Goal: Task Accomplishment & Management: Understand process/instructions

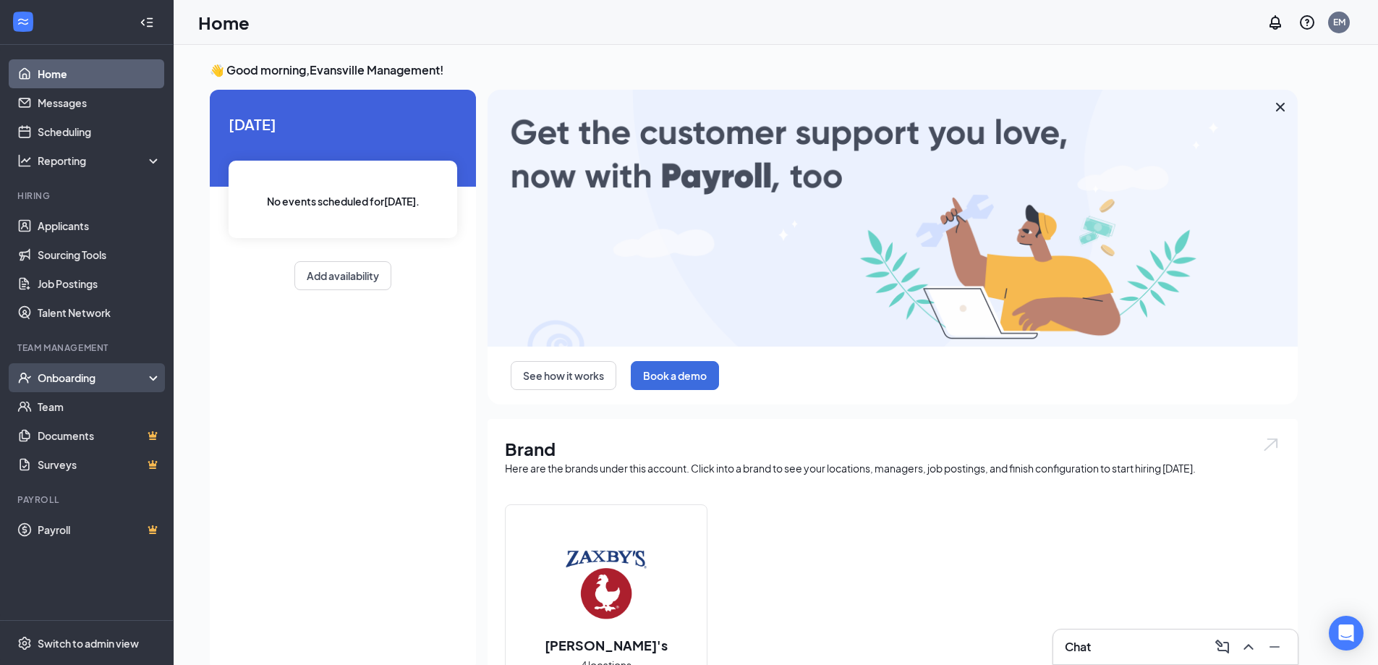
click at [63, 380] on div "Onboarding" at bounding box center [93, 377] width 111 height 14
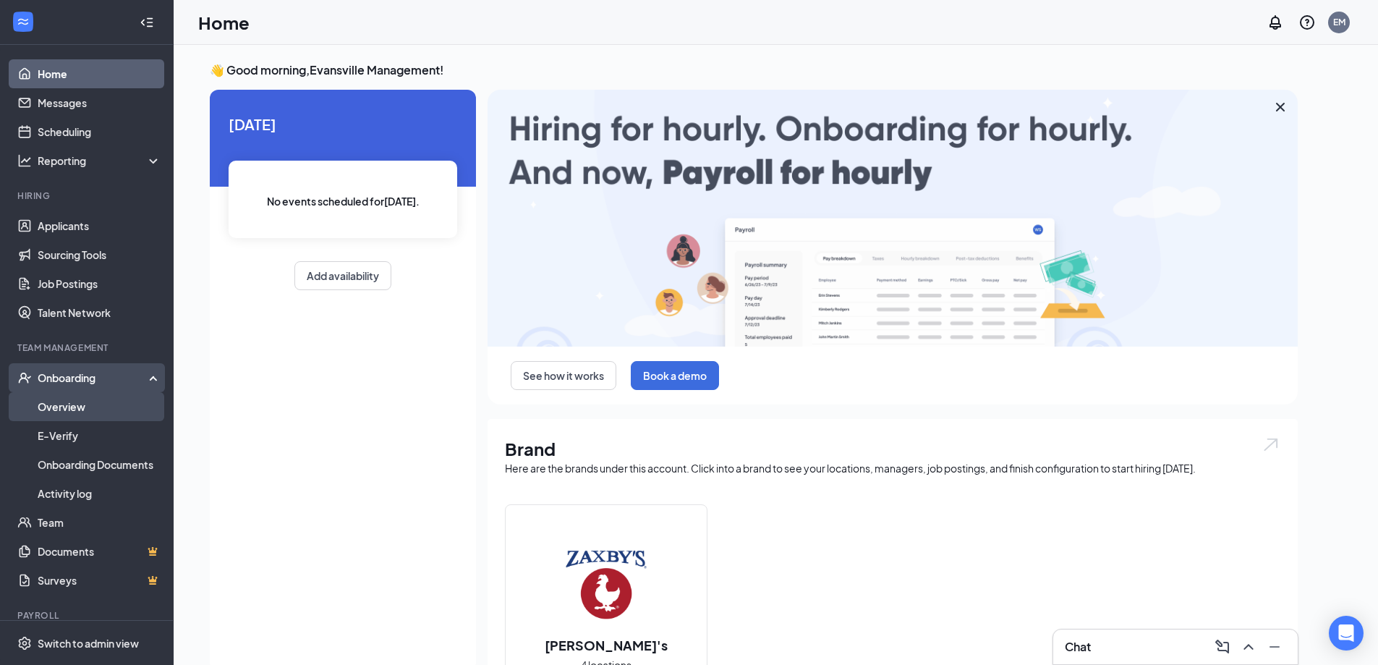
click at [66, 407] on link "Overview" at bounding box center [100, 406] width 124 height 29
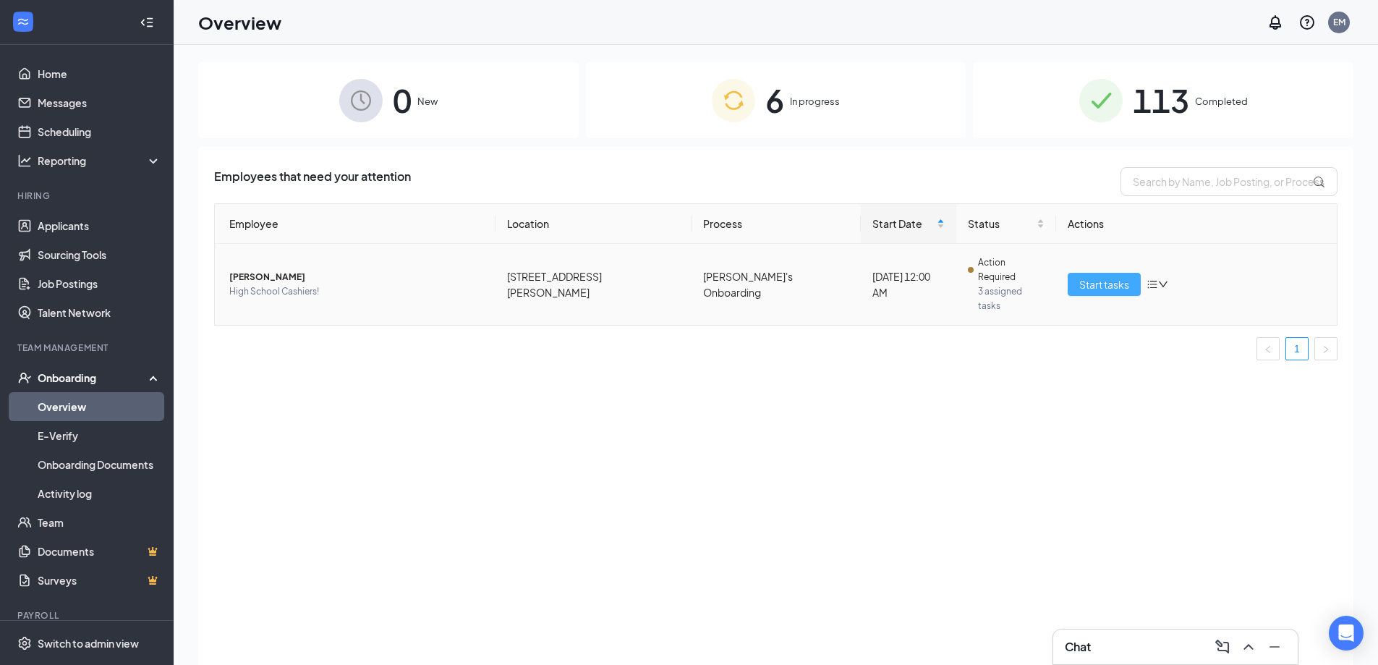
click at [1129, 276] on span "Start tasks" at bounding box center [1105, 284] width 50 height 16
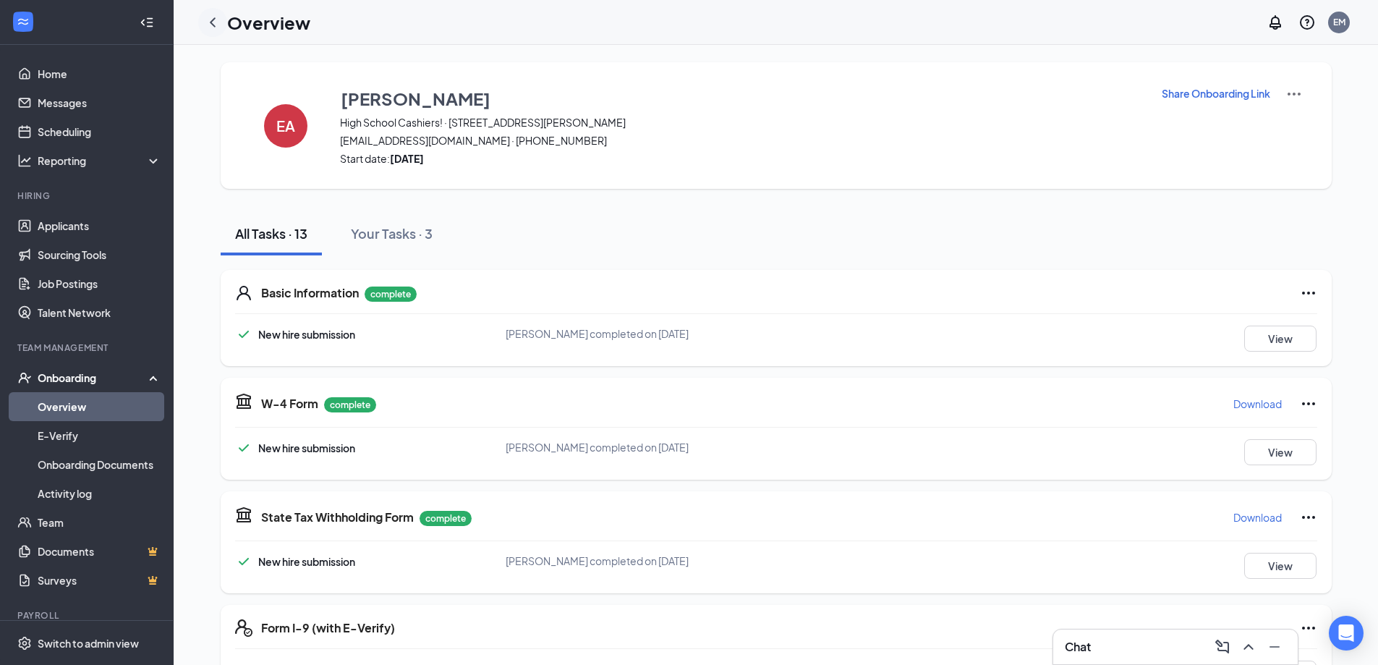
click at [212, 22] on icon "ChevronLeft" at bounding box center [213, 21] width 6 height 9
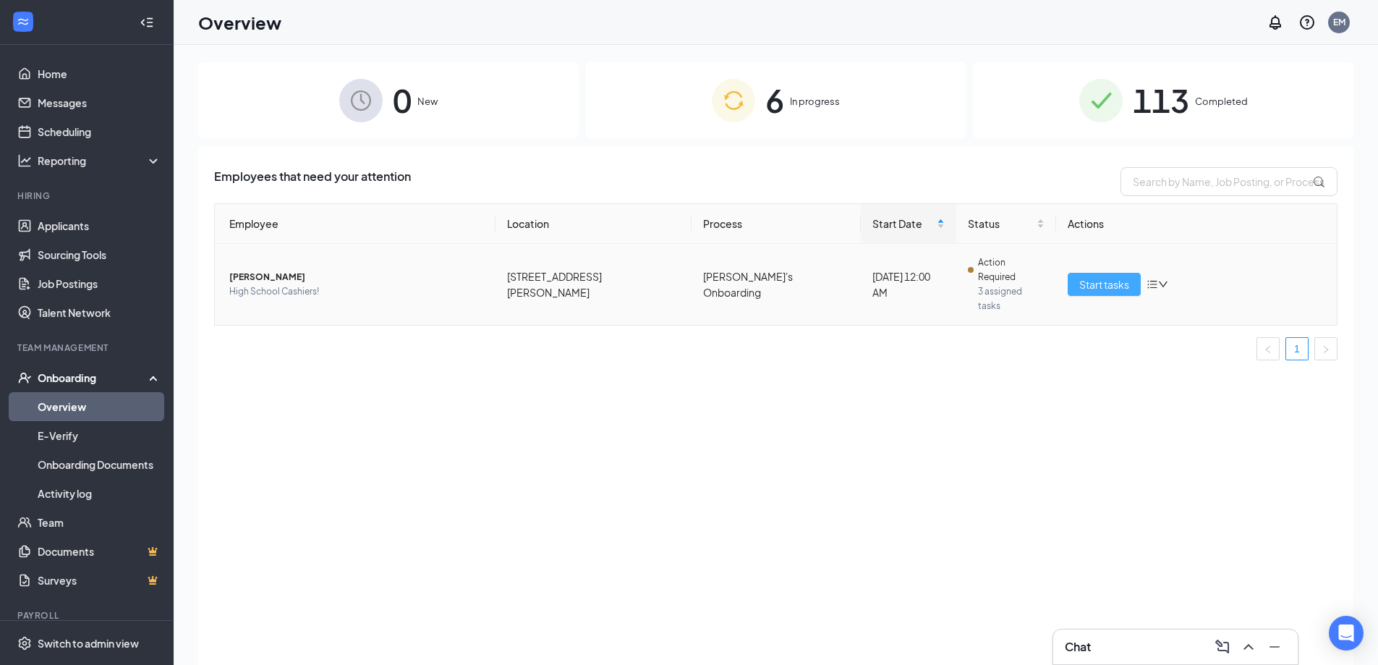
click at [1106, 276] on span "Start tasks" at bounding box center [1105, 284] width 50 height 16
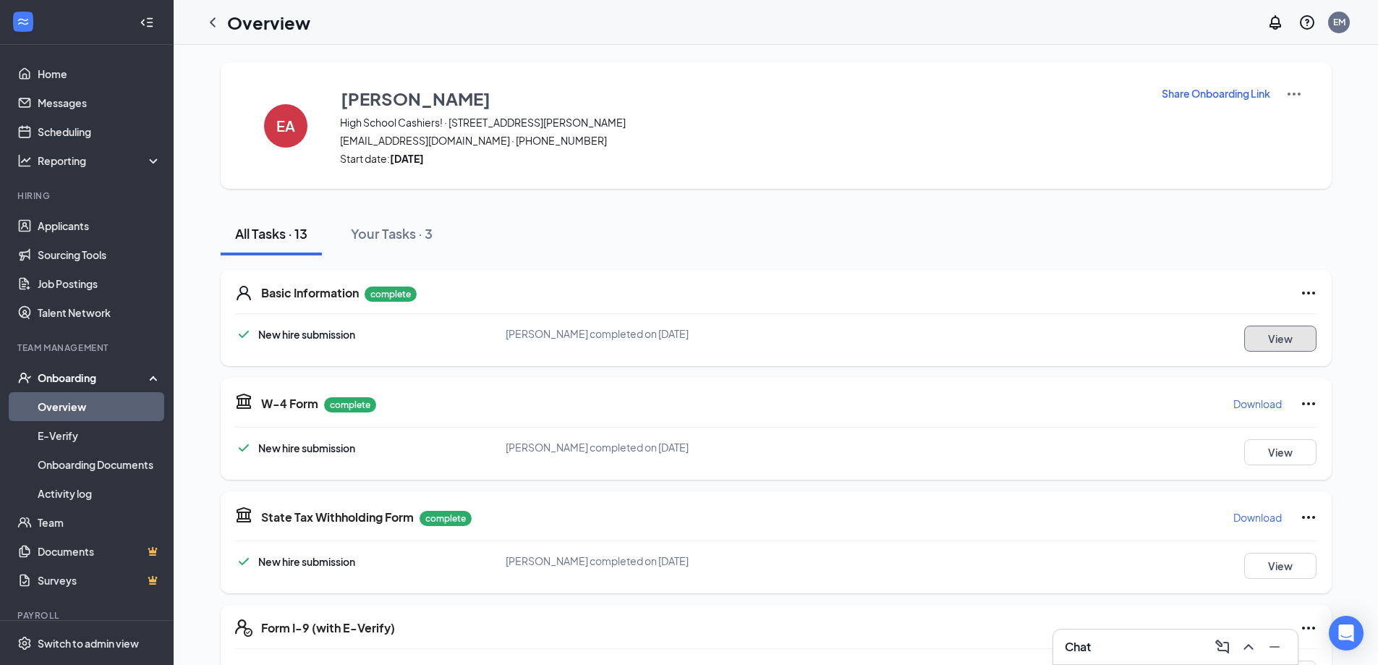
click at [1297, 333] on button "View" at bounding box center [1281, 339] width 72 height 26
